Goal: Information Seeking & Learning: Learn about a topic

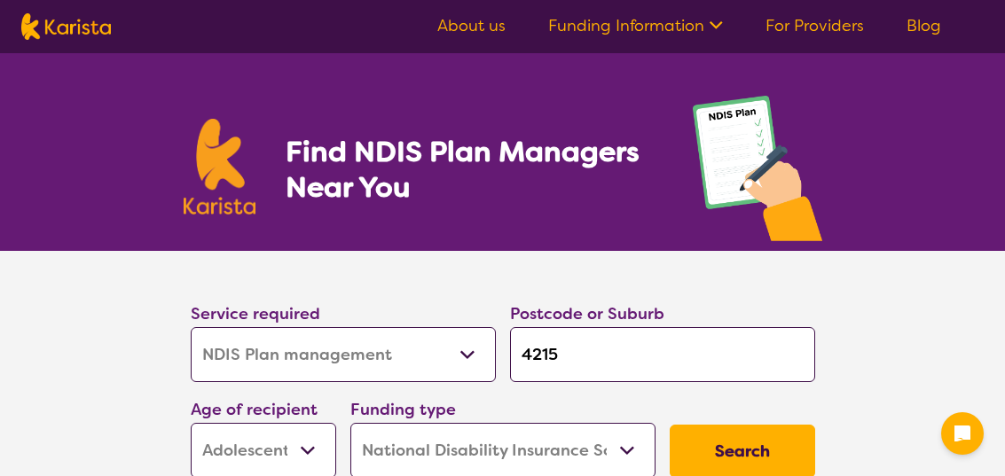
select select "NDIS Plan management"
select select "AS"
select select "NDIS"
select select "NDIS Plan management"
select select "AS"
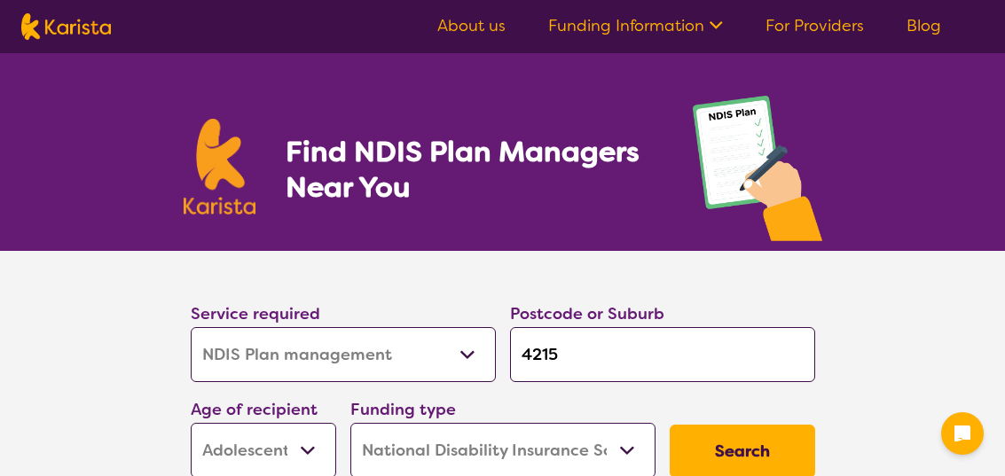
select select "NDIS"
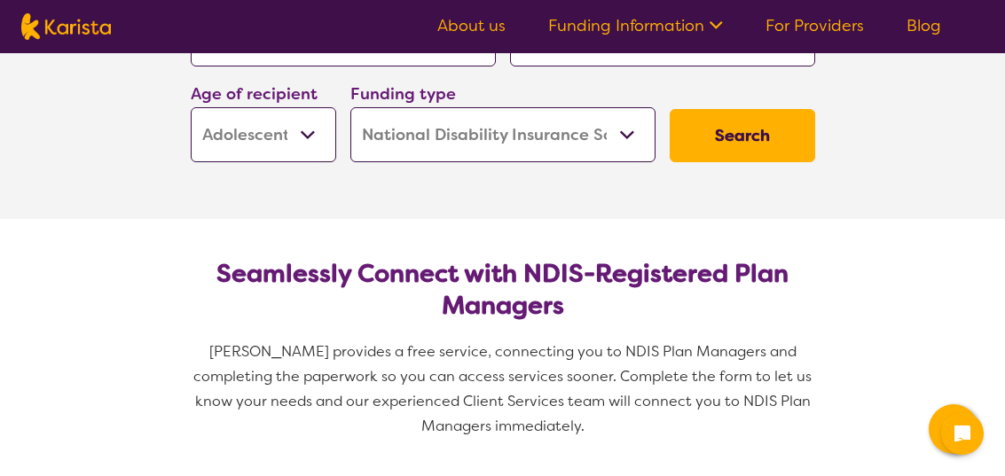
scroll to position [325, 0]
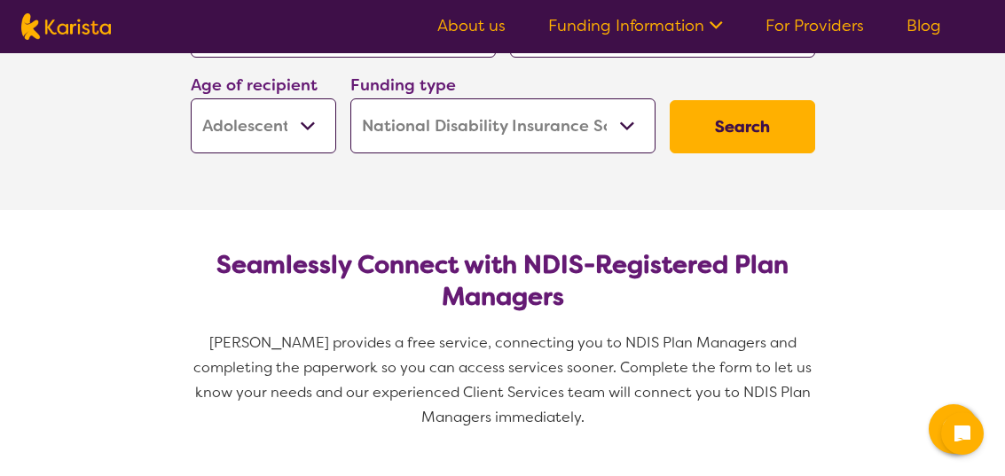
click at [735, 123] on button "Search" at bounding box center [741, 126] width 145 height 53
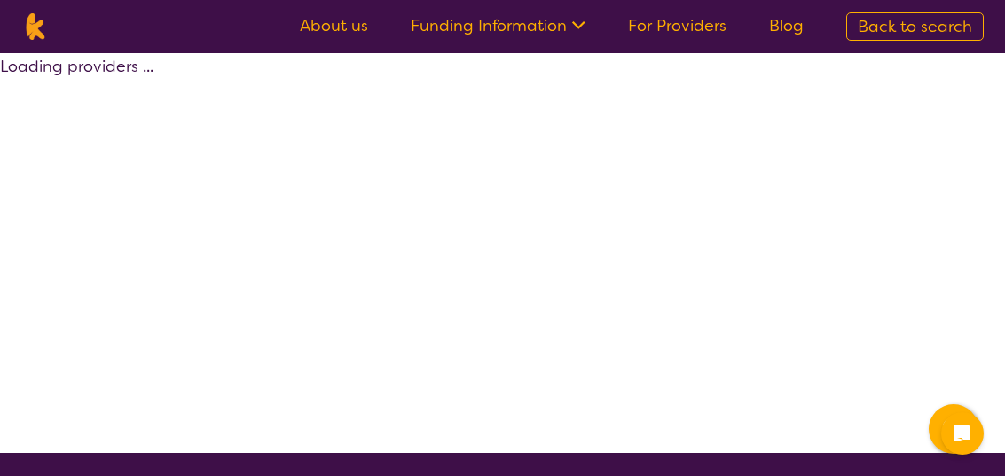
select select "by_score"
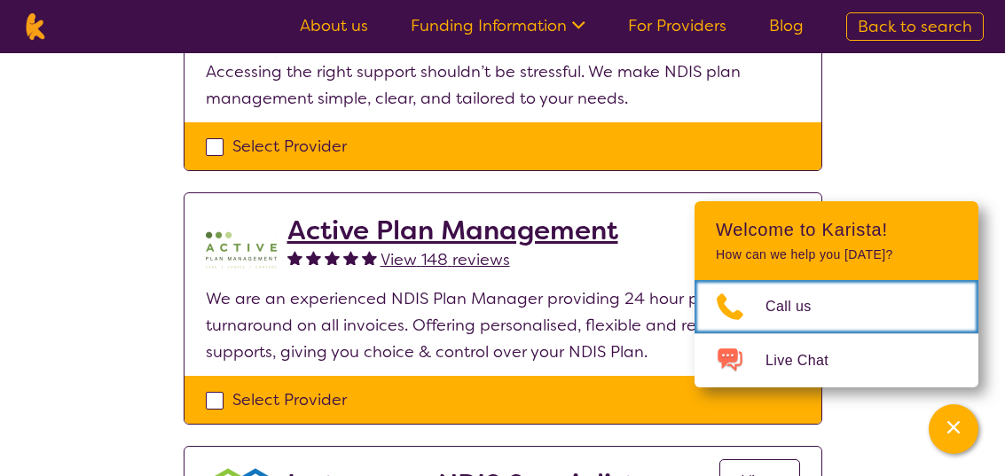
scroll to position [481, 0]
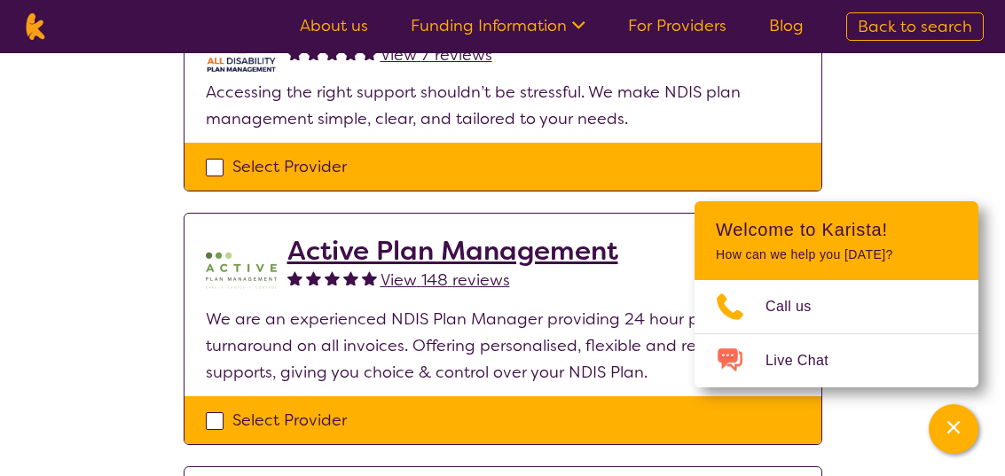
click at [542, 19] on link "Funding Information" at bounding box center [498, 25] width 175 height 21
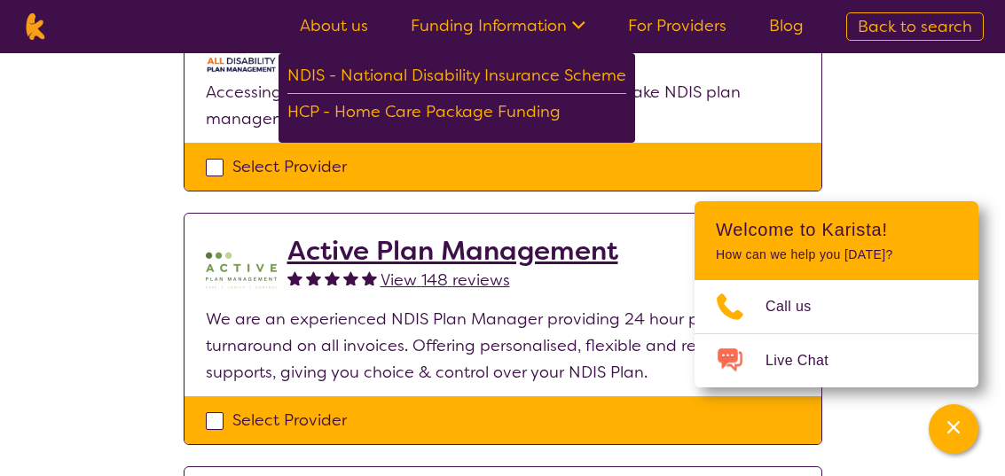
click at [560, 82] on div "NDIS - National Disability Insurance Scheme" at bounding box center [456, 78] width 339 height 32
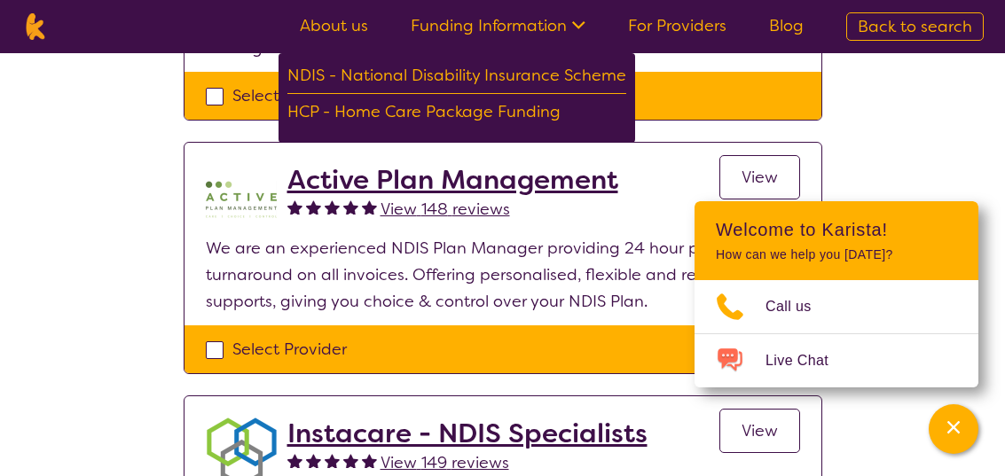
click at [680, 19] on link "For Providers" at bounding box center [677, 25] width 98 height 21
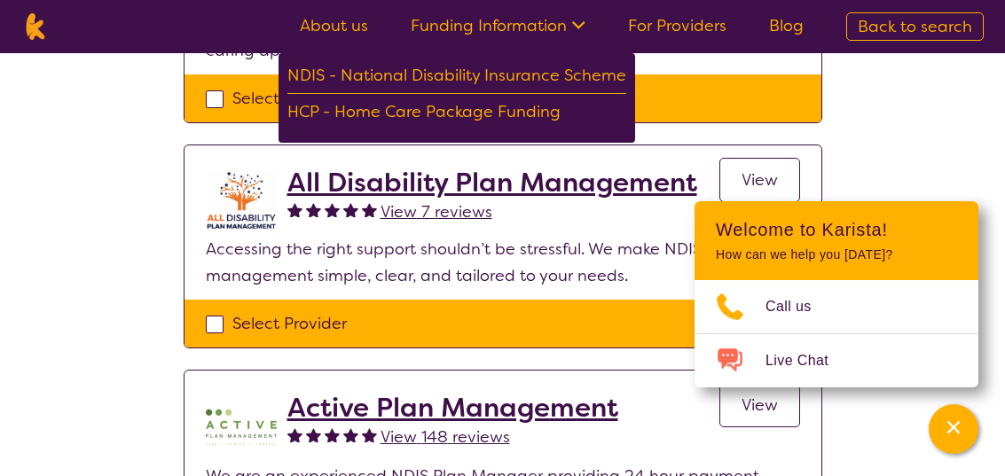
select select "NDIS Plan management"
select select "AS"
select select "NDIS"
select select "NDIS Plan management"
select select "AS"
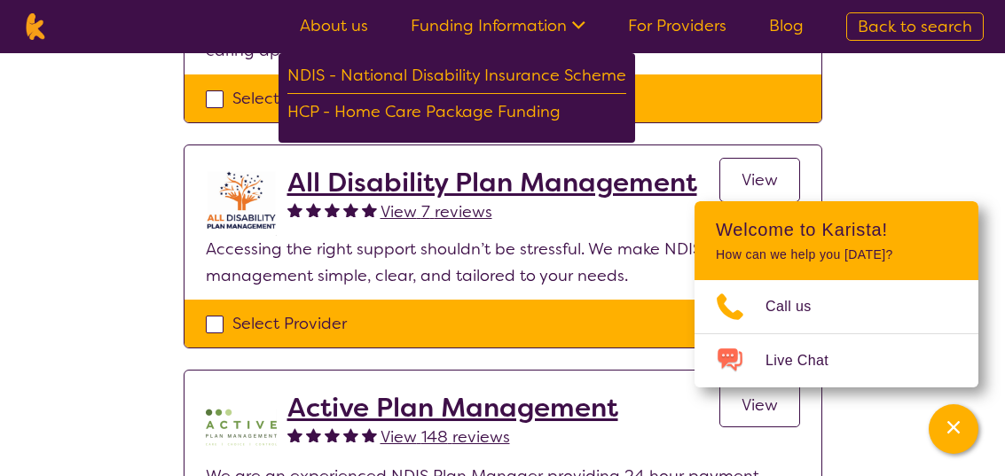
select select "NDIS"
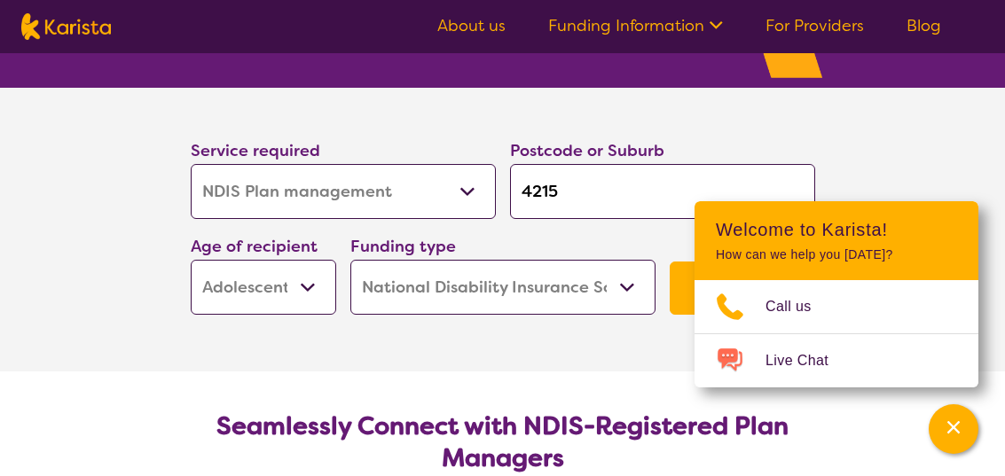
scroll to position [161, 0]
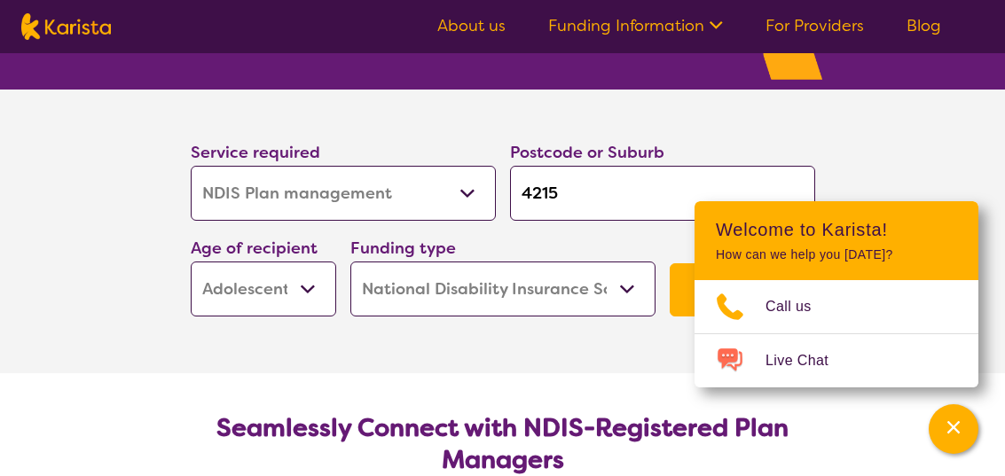
click at [464, 188] on select "Allied Health Assistant Assessment ([MEDICAL_DATA] or [MEDICAL_DATA]) Behaviour…" at bounding box center [343, 193] width 305 height 55
click at [302, 282] on select "Early Childhood - 0 to 9 Child - 10 to 11 Adolescent - 12 to 17 Adult - 18 to 6…" at bounding box center [263, 289] width 145 height 55
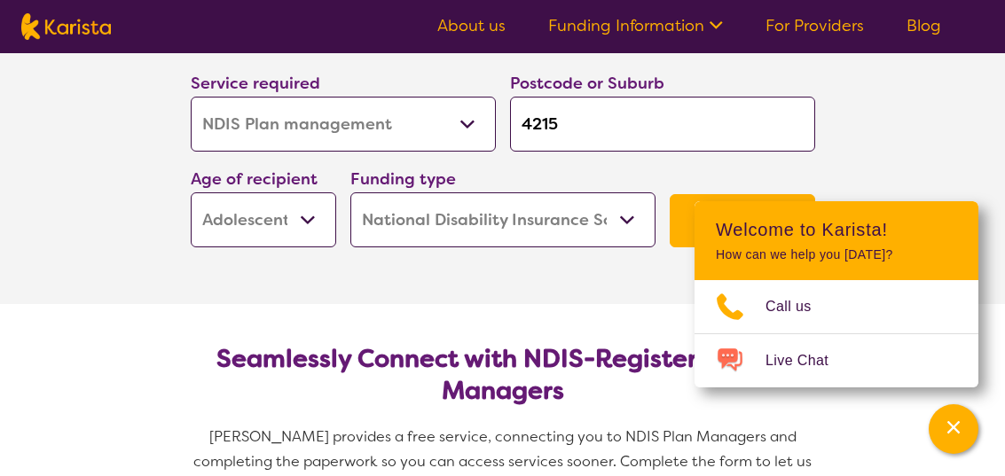
click at [714, 214] on button "Search" at bounding box center [741, 220] width 145 height 53
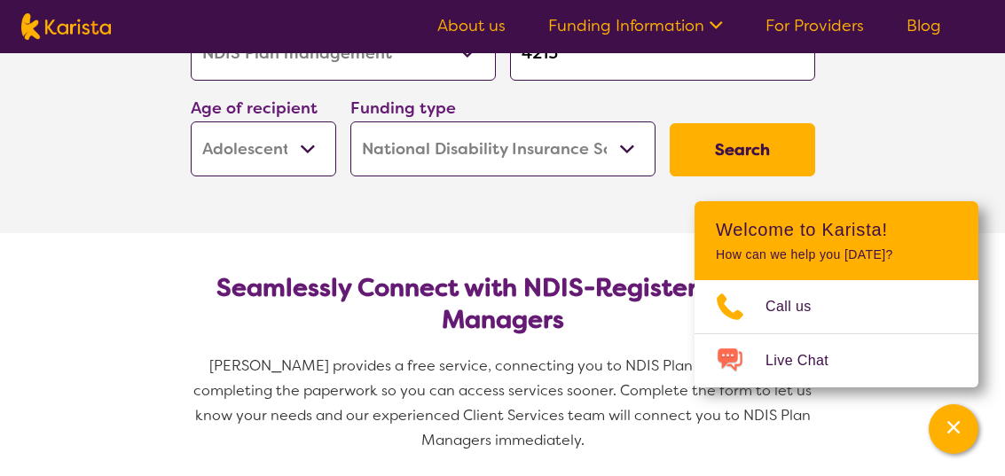
select select "by_score"
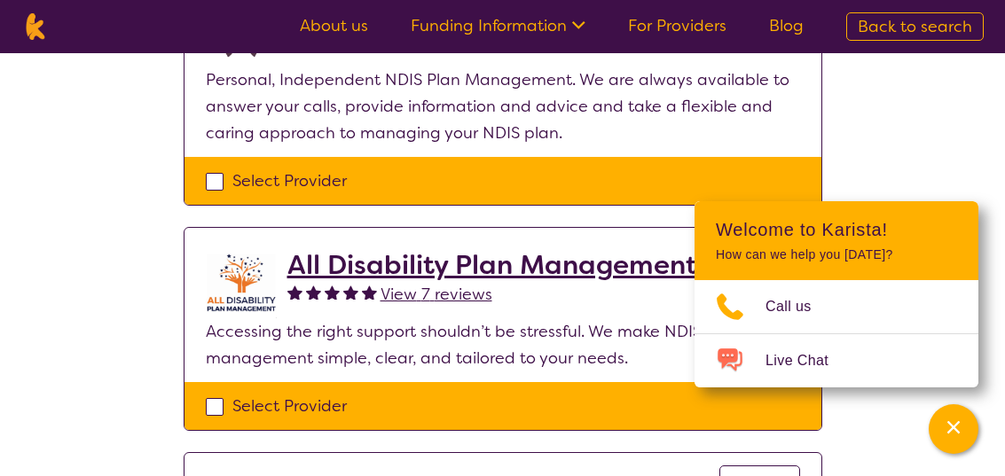
scroll to position [229, 0]
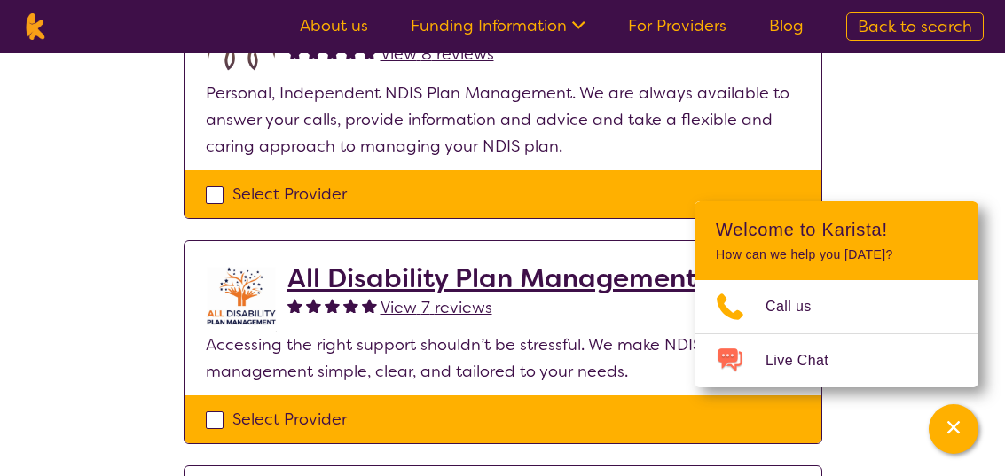
click at [210, 189] on div "Select Provider" at bounding box center [503, 194] width 594 height 27
checkbox input "true"
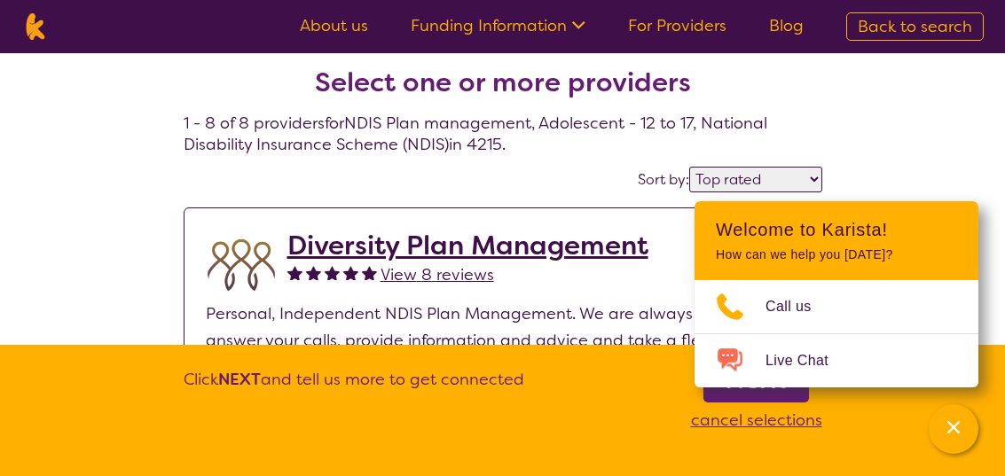
scroll to position [11, 0]
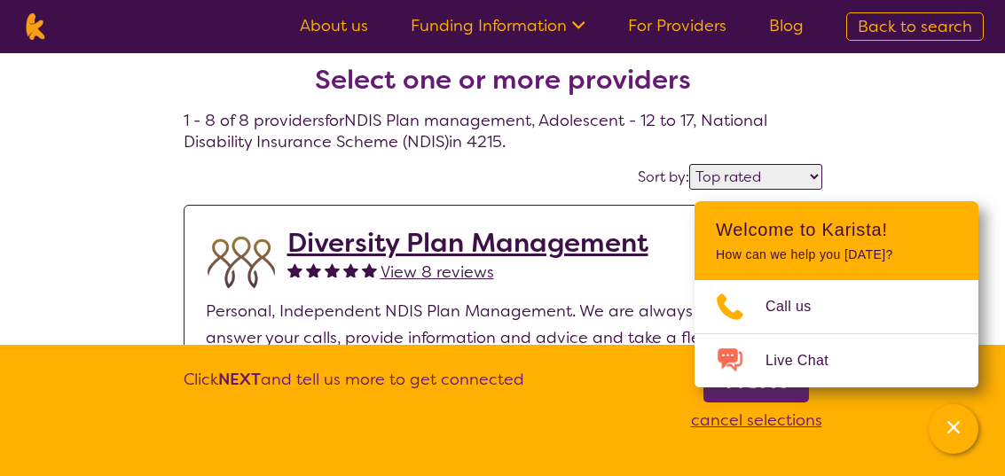
click at [755, 397] on b "Next" at bounding box center [755, 379] width 63 height 35
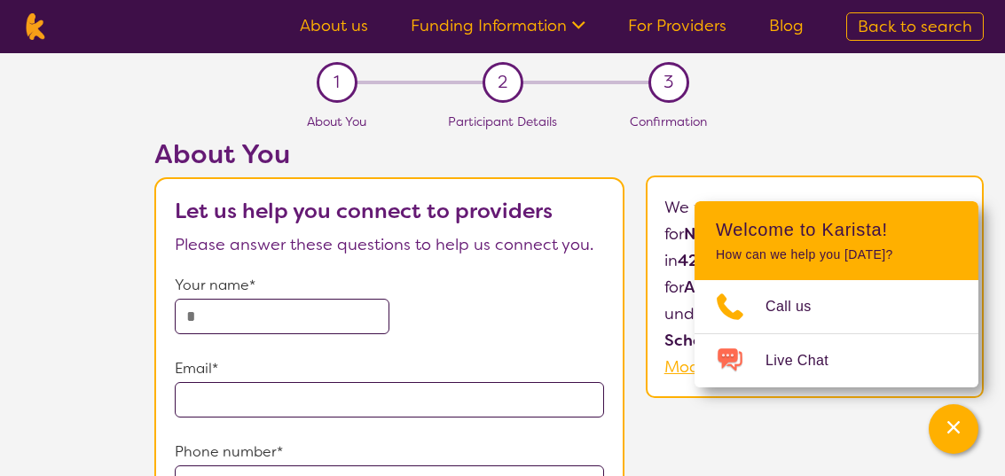
click at [927, 22] on span "Back to search" at bounding box center [914, 26] width 114 height 21
select select "NDIS Plan management"
select select "AS"
select select "NDIS"
select select "NDIS Plan management"
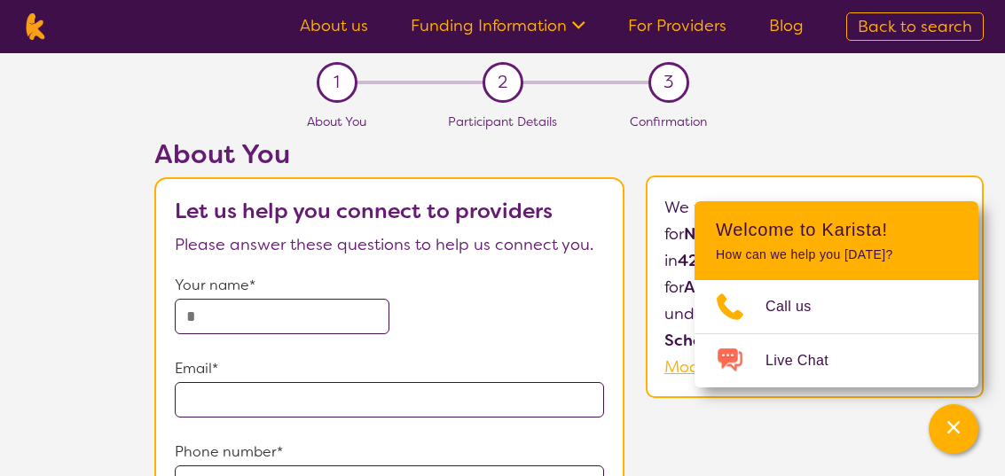
select select "AS"
select select "NDIS"
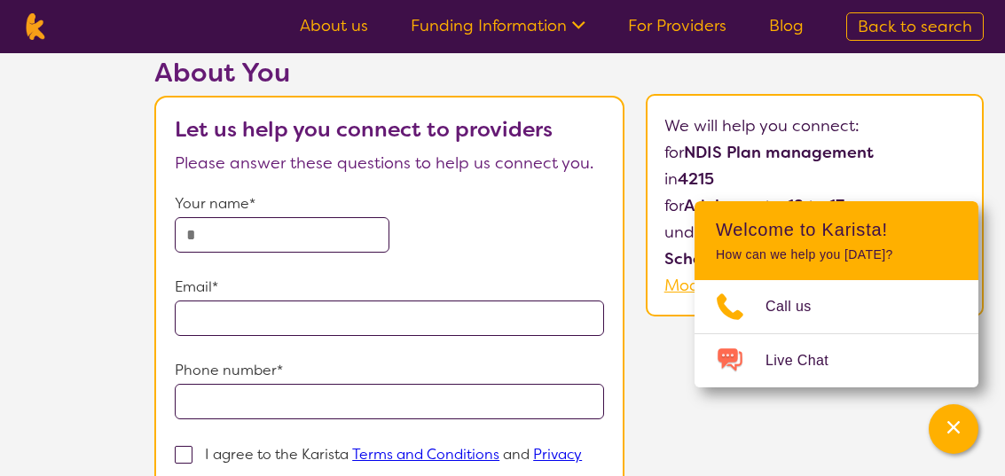
select select "by_score"
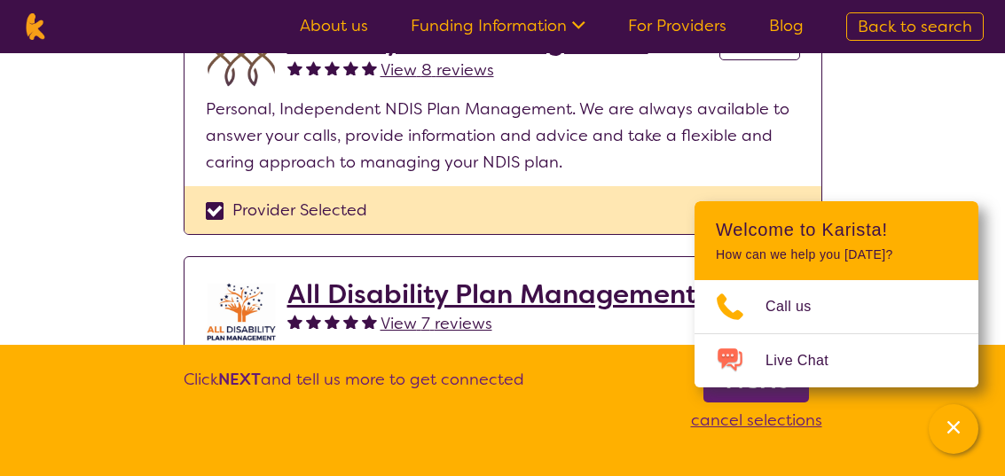
scroll to position [214, 0]
click at [293, 207] on div "Provider Selected" at bounding box center [503, 209] width 594 height 27
checkbox input "false"
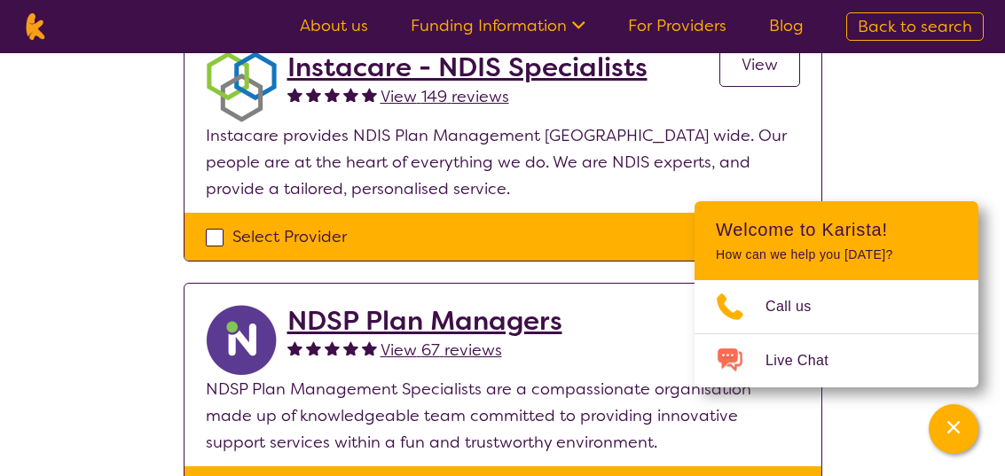
scroll to position [920, 0]
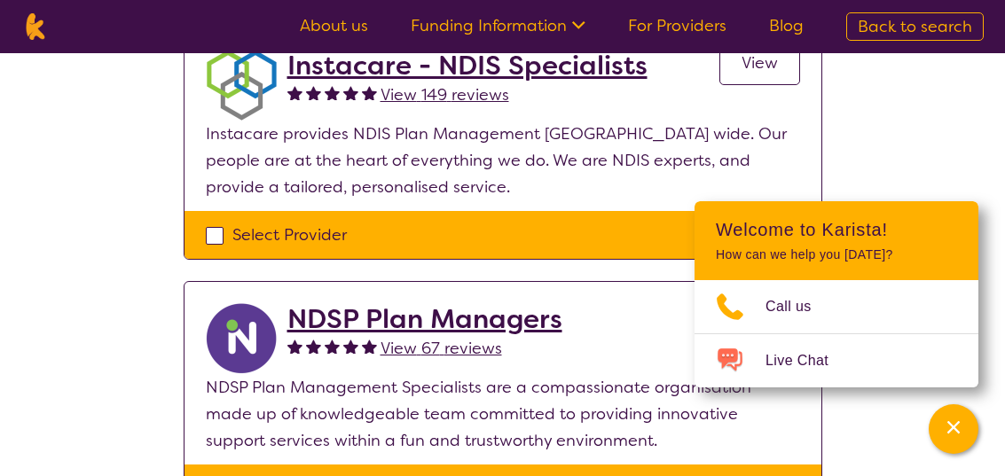
click at [214, 232] on div "Select Provider" at bounding box center [503, 235] width 594 height 27
checkbox input "true"
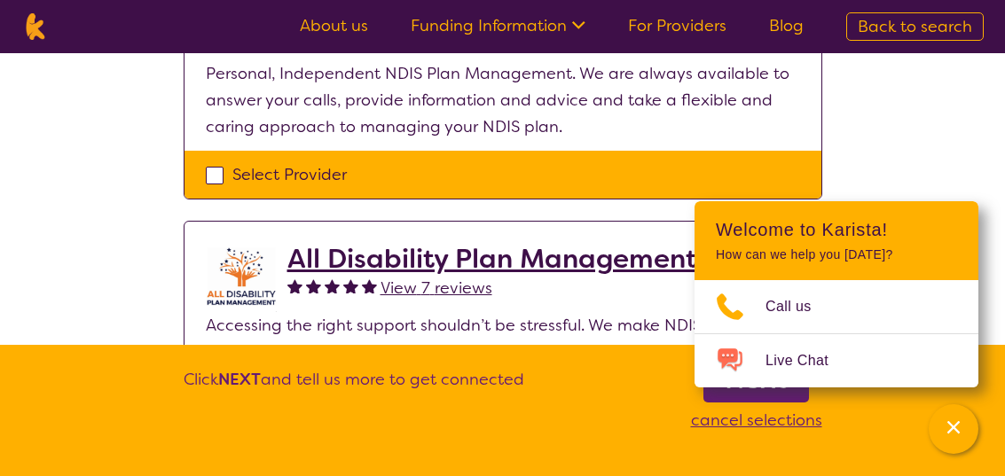
scroll to position [0, 0]
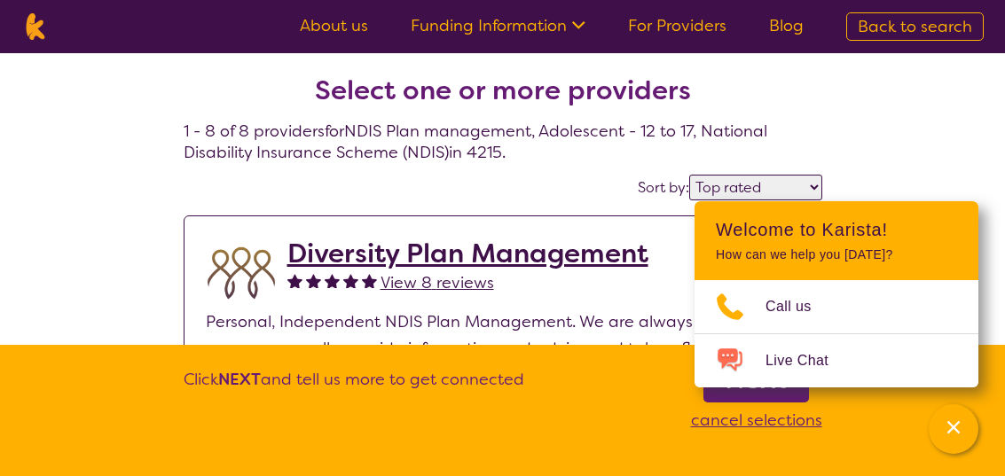
click at [768, 386] on b "Next" at bounding box center [755, 379] width 63 height 35
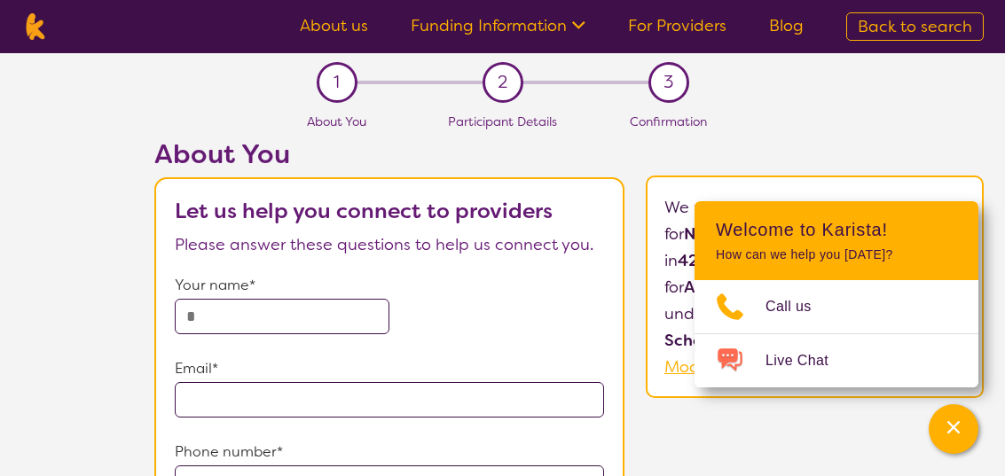
select select "by_score"
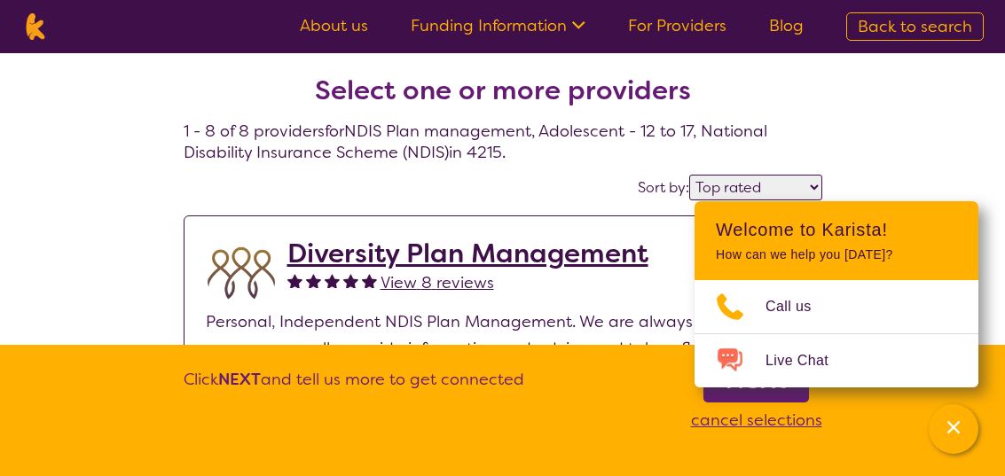
select select "NDIS Plan management"
select select "AS"
select select "NDIS"
select select "NDIS Plan management"
select select "AS"
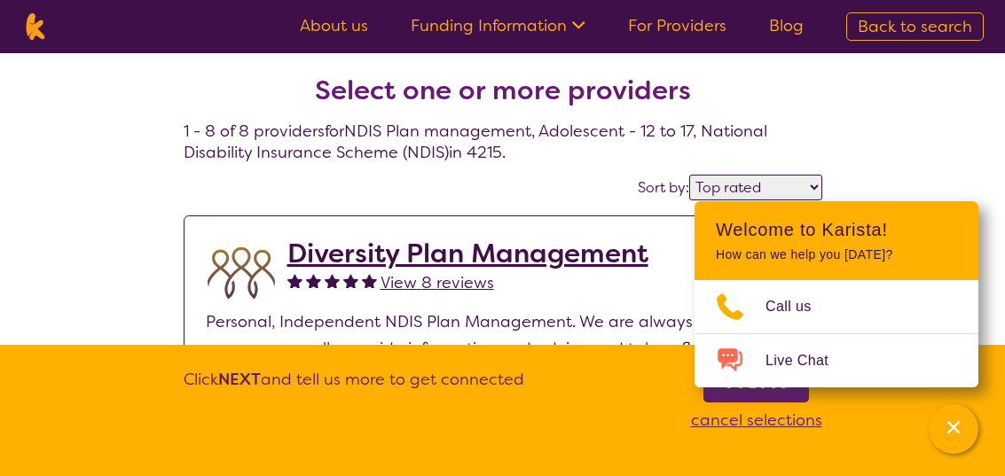
select select "NDIS"
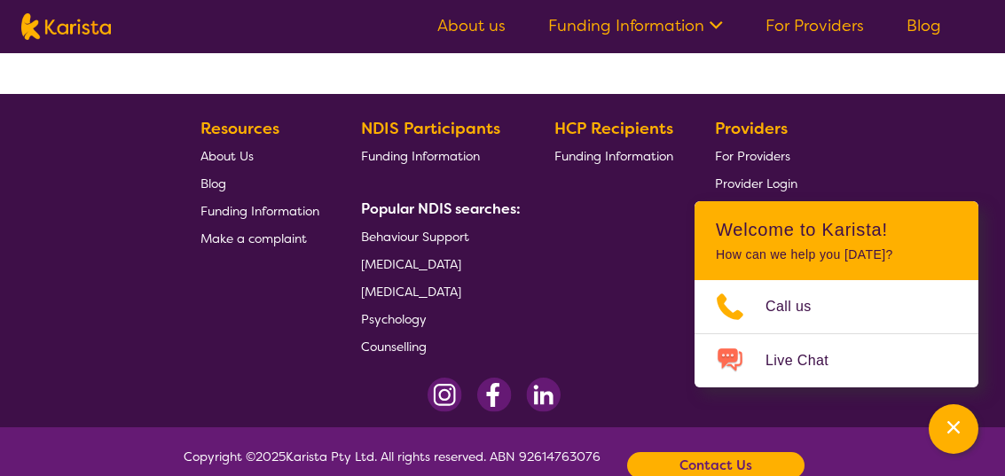
scroll to position [3542, 0]
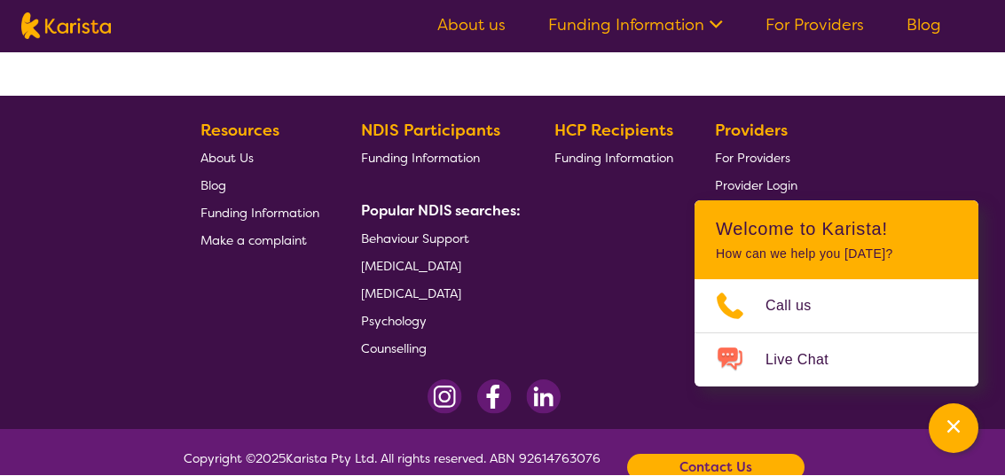
click at [38, 257] on footer "Resources About Us Blog Funding Information Make a complaint NDIS Participants …" at bounding box center [502, 263] width 1005 height 333
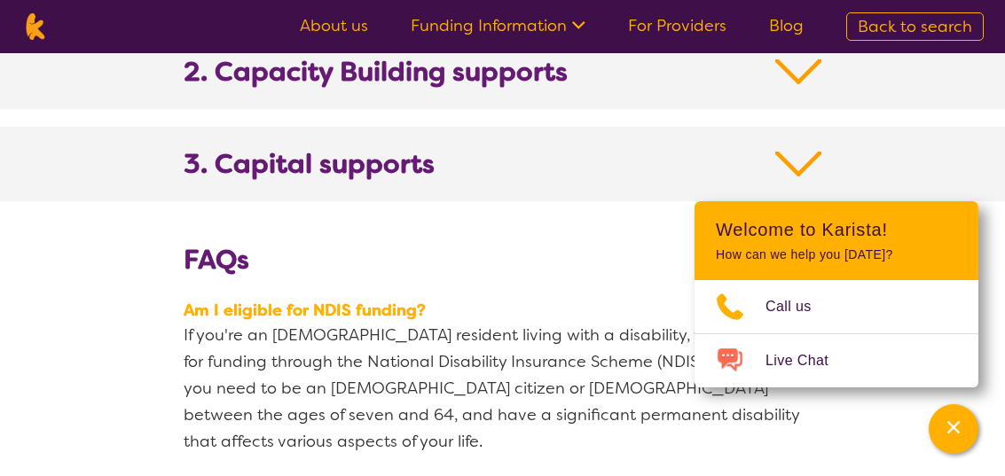
scroll to position [1992, 0]
